Goal: Task Accomplishment & Management: Manage account settings

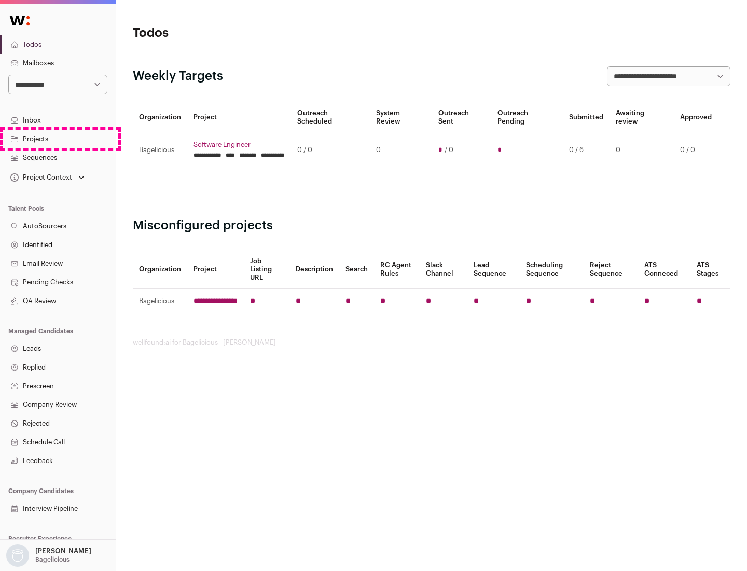
click at [58, 139] on link "Projects" at bounding box center [58, 139] width 116 height 19
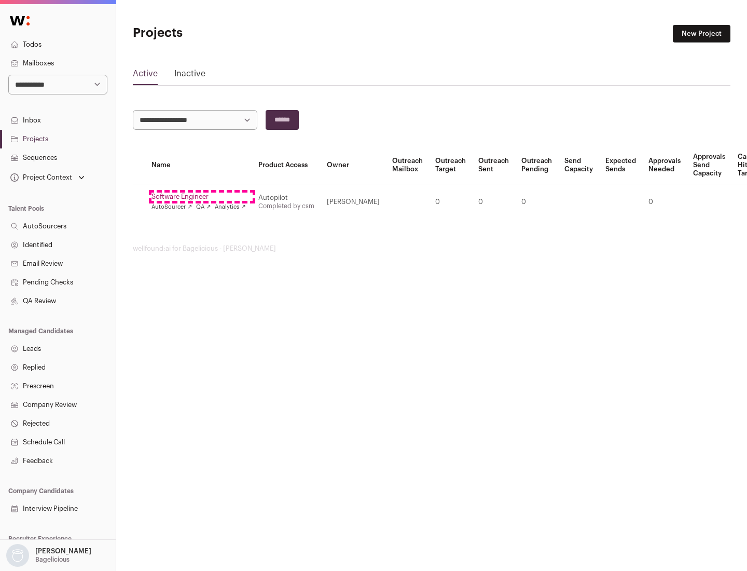
click at [202, 197] on link "Software Engineer" at bounding box center [199, 197] width 94 height 8
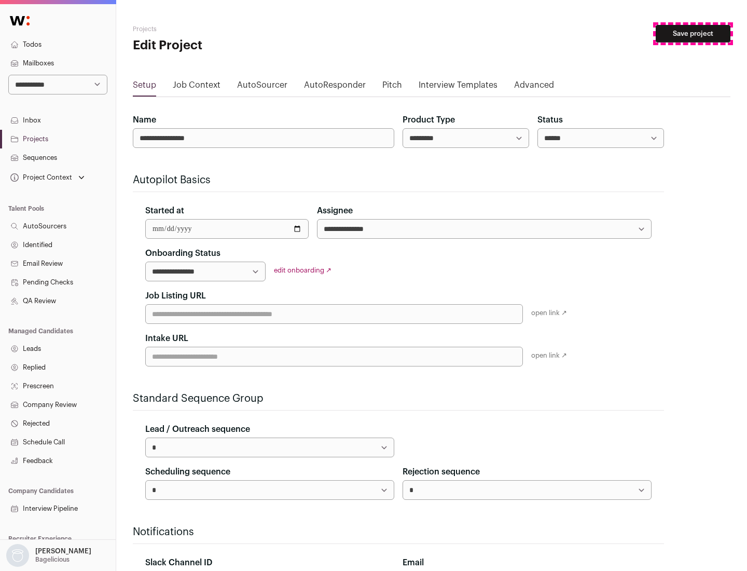
click at [693, 34] on button "Save project" at bounding box center [693, 34] width 75 height 18
